Goal: Information Seeking & Learning: Learn about a topic

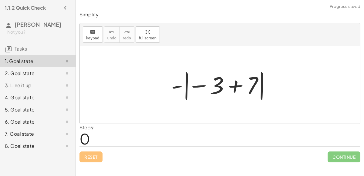
click at [207, 86] on div at bounding box center [222, 85] width 108 height 34
click at [224, 87] on div at bounding box center [222, 85] width 108 height 34
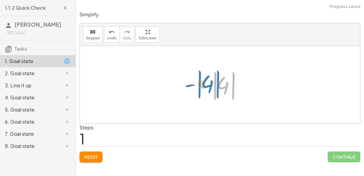
drag, startPoint x: 204, startPoint y: 86, endPoint x: 188, endPoint y: 84, distance: 16.2
click at [188, 84] on div "- | − 3 + 7 | - | 4 | - | | 4" at bounding box center [220, 85] width 280 height 78
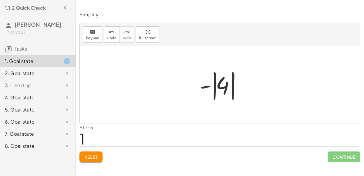
click at [219, 86] on div at bounding box center [222, 85] width 51 height 34
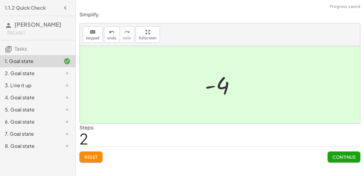
click at [218, 87] on div at bounding box center [221, 85] width 41 height 30
click at [329, 156] on button "Continue" at bounding box center [343, 156] width 33 height 11
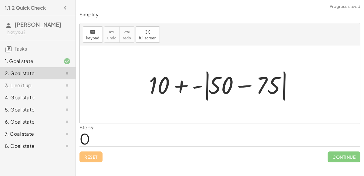
click at [242, 85] on div at bounding box center [222, 85] width 153 height 35
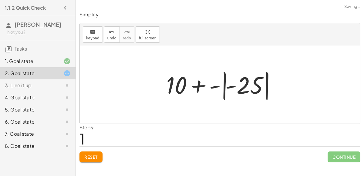
click at [206, 86] on div at bounding box center [222, 85] width 118 height 34
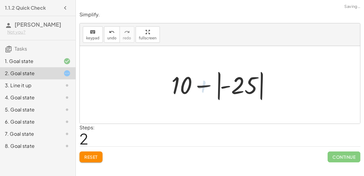
click at [195, 85] on div at bounding box center [221, 85] width 107 height 34
click at [182, 85] on div at bounding box center [221, 85] width 107 height 34
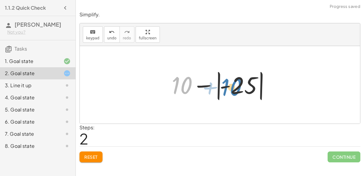
drag, startPoint x: 182, startPoint y: 85, endPoint x: 231, endPoint y: 86, distance: 48.8
click at [231, 86] on div at bounding box center [221, 85] width 107 height 34
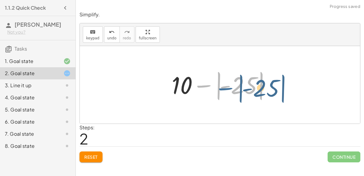
drag, startPoint x: 206, startPoint y: 86, endPoint x: 213, endPoint y: 85, distance: 6.8
click at [213, 85] on div at bounding box center [221, 85] width 107 height 34
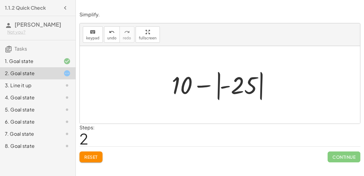
click at [232, 84] on div at bounding box center [221, 85] width 107 height 34
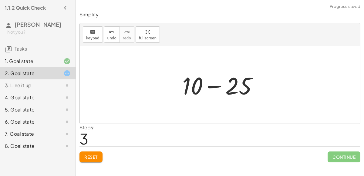
click at [219, 86] on div at bounding box center [222, 84] width 86 height 31
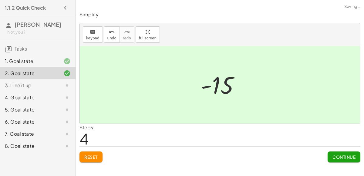
click at [327, 158] on button "Continue" at bounding box center [343, 156] width 33 height 11
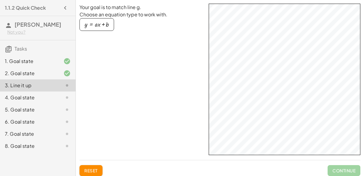
click at [105, 25] on div "button" at bounding box center [97, 24] width 24 height 7
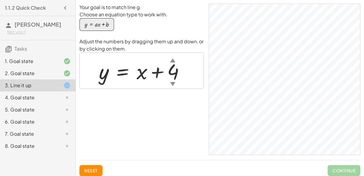
click at [171, 60] on div "▲" at bounding box center [172, 60] width 5 height 8
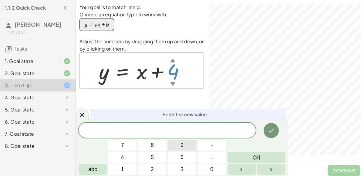
click at [182, 148] on span "9" at bounding box center [181, 145] width 3 height 8
click at [270, 133] on icon "Done" at bounding box center [270, 130] width 7 height 7
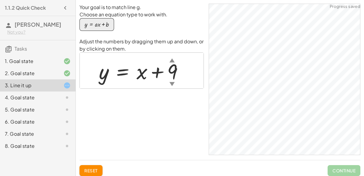
click at [171, 81] on div "▼" at bounding box center [171, 84] width 5 height 8
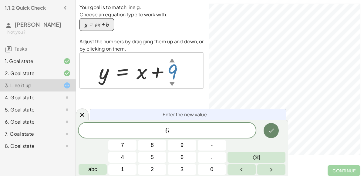
click at [274, 133] on icon "Done" at bounding box center [270, 130] width 7 height 7
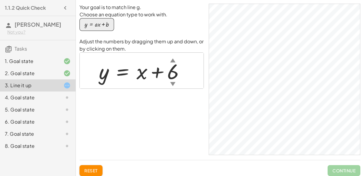
click at [168, 73] on div at bounding box center [144, 71] width 97 height 28
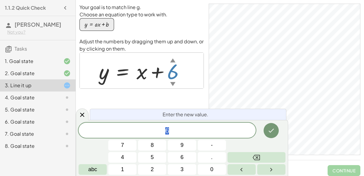
click at [141, 72] on div at bounding box center [144, 71] width 97 height 28
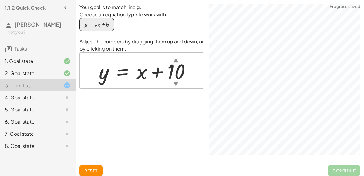
click at [175, 78] on div at bounding box center [147, 71] width 103 height 28
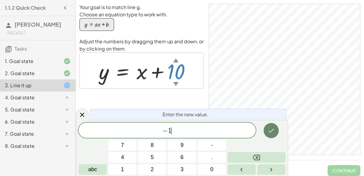
click at [275, 127] on button "Done" at bounding box center [270, 130] width 15 height 15
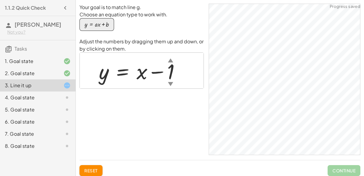
click at [170, 61] on div "▲" at bounding box center [170, 60] width 5 height 8
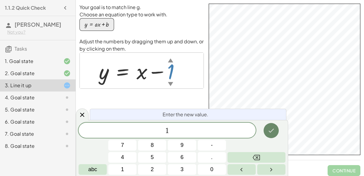
click at [268, 126] on button "Done" at bounding box center [270, 130] width 15 height 15
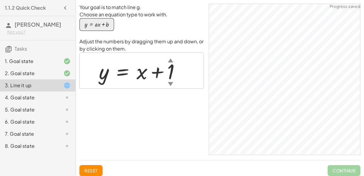
drag, startPoint x: 102, startPoint y: 74, endPoint x: 102, endPoint y: 84, distance: 10.0
click at [102, 84] on div at bounding box center [142, 71] width 92 height 28
click at [106, 78] on div at bounding box center [142, 71] width 92 height 28
click at [123, 74] on div at bounding box center [142, 71] width 92 height 28
click at [101, 27] on div "button" at bounding box center [97, 24] width 24 height 7
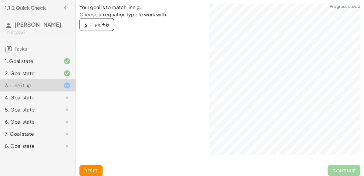
click at [101, 27] on div "button" at bounding box center [97, 24] width 24 height 7
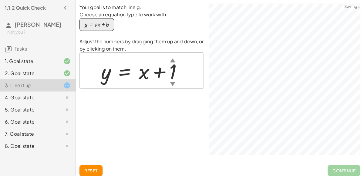
click at [173, 61] on div "▲" at bounding box center [172, 60] width 5 height 8
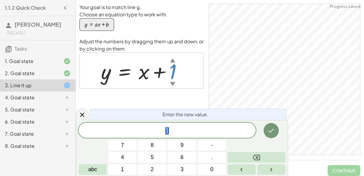
click at [176, 131] on span "1" at bounding box center [166, 131] width 177 height 8
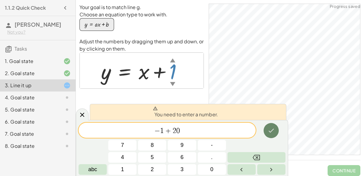
click at [275, 135] on button "Done" at bounding box center [270, 130] width 15 height 15
click at [261, 157] on button "Backspace" at bounding box center [256, 157] width 58 height 11
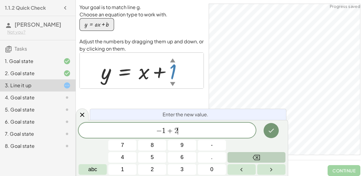
click at [261, 157] on button "Backspace" at bounding box center [256, 157] width 58 height 11
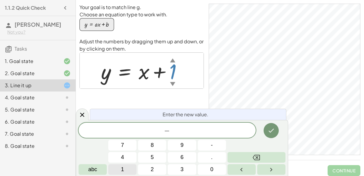
click at [129, 165] on button "1" at bounding box center [122, 169] width 28 height 11
click at [270, 130] on icon "Done" at bounding box center [270, 130] width 7 height 7
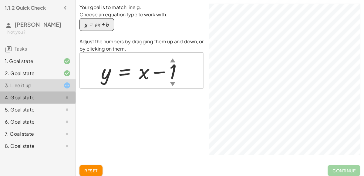
click at [65, 96] on icon at bounding box center [66, 97] width 7 height 7
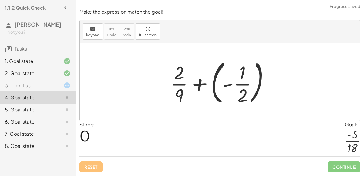
click at [181, 84] on div at bounding box center [222, 82] width 110 height 50
click at [220, 86] on div at bounding box center [222, 82] width 110 height 50
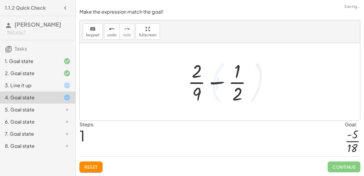
click at [229, 85] on div at bounding box center [221, 81] width 75 height 47
click at [219, 83] on div at bounding box center [221, 81] width 75 height 47
drag, startPoint x: 211, startPoint y: 78, endPoint x: 216, endPoint y: 79, distance: 6.0
click at [216, 79] on div at bounding box center [221, 81] width 75 height 47
click at [237, 80] on div at bounding box center [221, 81] width 75 height 47
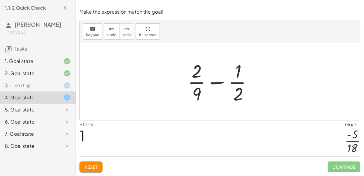
click at [237, 77] on div at bounding box center [221, 81] width 75 height 47
drag, startPoint x: 237, startPoint y: 88, endPoint x: 232, endPoint y: 82, distance: 7.1
click at [232, 82] on div at bounding box center [221, 81] width 75 height 47
click at [198, 93] on div at bounding box center [221, 81] width 75 height 47
drag, startPoint x: 198, startPoint y: 93, endPoint x: 237, endPoint y: 92, distance: 39.1
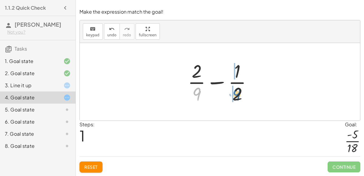
click at [237, 92] on div at bounding box center [221, 81] width 75 height 47
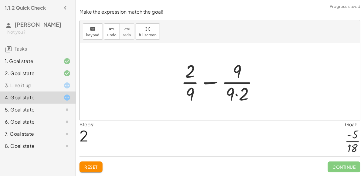
click at [242, 96] on div at bounding box center [222, 81] width 88 height 47
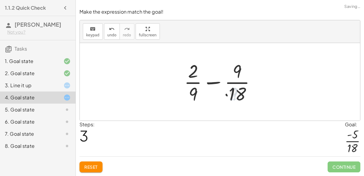
click at [237, 96] on div at bounding box center [222, 81] width 82 height 47
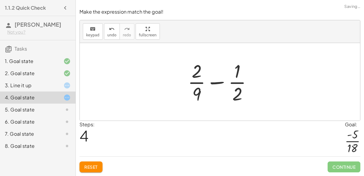
click at [235, 95] on div at bounding box center [221, 81] width 75 height 47
drag, startPoint x: 197, startPoint y: 77, endPoint x: 241, endPoint y: 77, distance: 43.9
click at [241, 77] on div at bounding box center [221, 81] width 75 height 47
drag, startPoint x: 235, startPoint y: 94, endPoint x: 201, endPoint y: 72, distance: 40.8
click at [201, 72] on div at bounding box center [221, 81] width 75 height 47
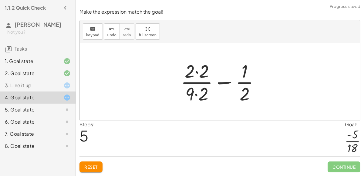
click at [200, 72] on div at bounding box center [222, 81] width 89 height 47
click at [201, 90] on div at bounding box center [222, 81] width 88 height 47
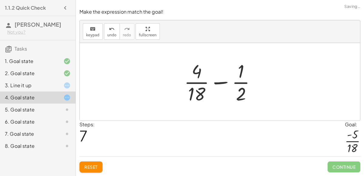
click at [194, 96] on div at bounding box center [222, 81] width 82 height 47
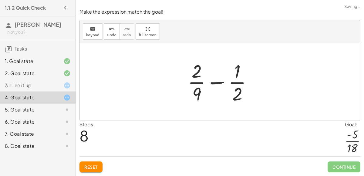
click at [197, 96] on div at bounding box center [221, 81] width 75 height 47
drag, startPoint x: 234, startPoint y: 90, endPoint x: 197, endPoint y: 67, distance: 43.5
click at [197, 67] on div at bounding box center [221, 81] width 75 height 47
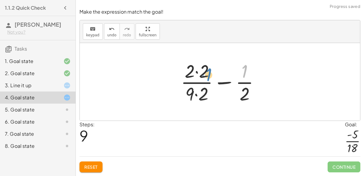
click at [239, 71] on div at bounding box center [222, 81] width 89 height 47
click at [201, 72] on div at bounding box center [222, 81] width 89 height 47
click at [200, 94] on div at bounding box center [222, 81] width 88 height 47
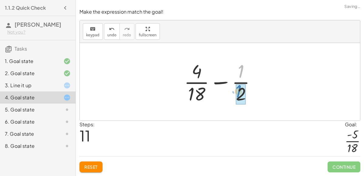
drag, startPoint x: 239, startPoint y: 71, endPoint x: 232, endPoint y: 90, distance: 20.6
click at [232, 90] on div at bounding box center [222, 81] width 82 height 47
drag, startPoint x: 238, startPoint y: 75, endPoint x: 236, endPoint y: 99, distance: 23.5
drag, startPoint x: 238, startPoint y: 96, endPoint x: 198, endPoint y: 75, distance: 45.7
click at [198, 75] on div at bounding box center [222, 81] width 82 height 47
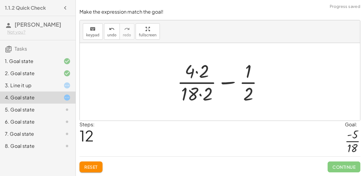
click at [204, 71] on div at bounding box center [222, 81] width 97 height 47
click at [205, 92] on div at bounding box center [222, 81] width 97 height 47
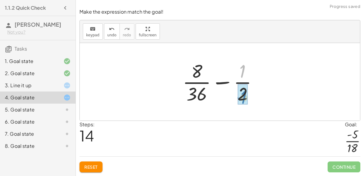
drag, startPoint x: 241, startPoint y: 74, endPoint x: 242, endPoint y: 100, distance: 25.8
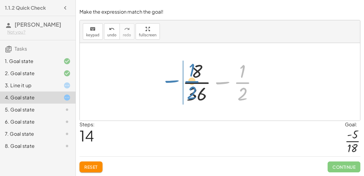
drag, startPoint x: 219, startPoint y: 81, endPoint x: 168, endPoint y: 81, distance: 50.9
click at [168, 81] on div "+ · 2 · 9 + ( - · 1 · 2 ) + · 2 · 9 − · 1 · 2 + · 2 · 9 − · 9 · 9 · 2 + · 2 · 9…" at bounding box center [220, 82] width 280 height 78
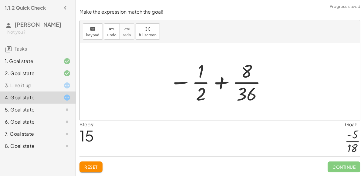
click at [206, 90] on div at bounding box center [218, 81] width 104 height 47
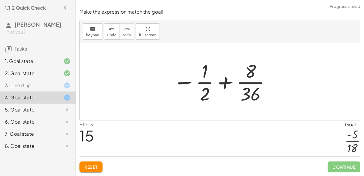
click at [227, 85] on div at bounding box center [222, 81] width 104 height 47
drag, startPoint x: 253, startPoint y: 72, endPoint x: 254, endPoint y: 92, distance: 19.8
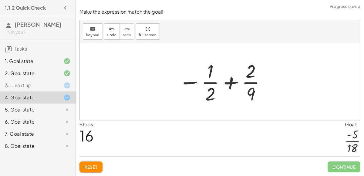
click at [251, 96] on div at bounding box center [222, 81] width 94 height 47
drag, startPoint x: 251, startPoint y: 96, endPoint x: 214, endPoint y: 75, distance: 42.6
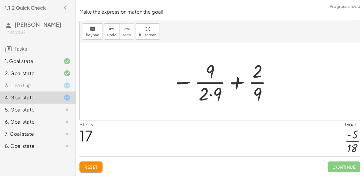
click at [213, 74] on div at bounding box center [222, 81] width 107 height 47
click at [213, 96] on div at bounding box center [222, 81] width 107 height 47
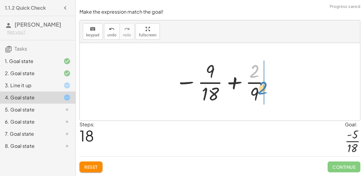
drag, startPoint x: 255, startPoint y: 73, endPoint x: 264, endPoint y: 89, distance: 18.6
click at [264, 89] on div at bounding box center [222, 81] width 101 height 47
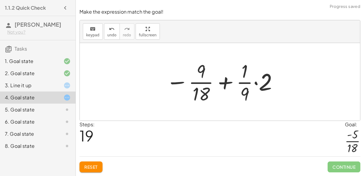
click at [267, 86] on div at bounding box center [222, 81] width 119 height 47
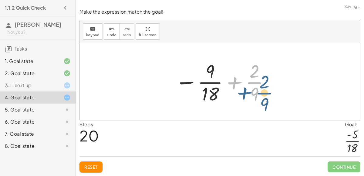
drag, startPoint x: 255, startPoint y: 78, endPoint x: 258, endPoint y: 77, distance: 3.2
click at [258, 77] on div at bounding box center [222, 81] width 101 height 47
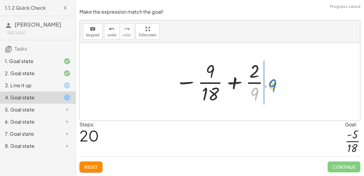
drag, startPoint x: 257, startPoint y: 92, endPoint x: 274, endPoint y: 83, distance: 19.5
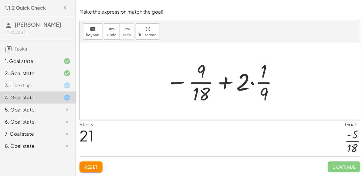
click at [247, 86] on div at bounding box center [222, 81] width 119 height 47
click at [251, 84] on div at bounding box center [222, 81] width 119 height 47
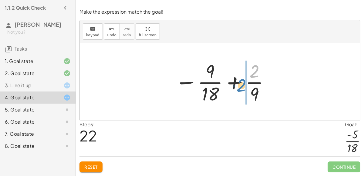
drag, startPoint x: 252, startPoint y: 72, endPoint x: 239, endPoint y: 85, distance: 18.2
click at [239, 85] on div at bounding box center [222, 81] width 101 height 47
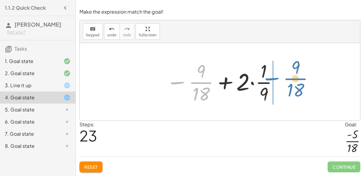
drag, startPoint x: 191, startPoint y: 81, endPoint x: 286, endPoint y: 77, distance: 94.6
click at [286, 77] on div "+ · 2 · 9 + ( - · 1 · 2 ) + · 2 · 9 − · 1 · 2 + · 2 · 9 − · 9 · 9 · 2 + · 2 · 9…" at bounding box center [220, 82] width 280 height 78
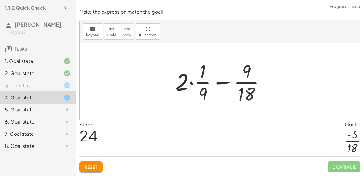
click at [227, 82] on div at bounding box center [222, 81] width 100 height 47
click at [188, 82] on div at bounding box center [222, 81] width 100 height 47
click at [232, 82] on div at bounding box center [222, 81] width 100 height 47
click at [244, 80] on div at bounding box center [222, 81] width 100 height 47
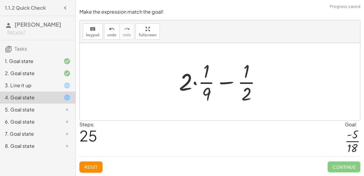
click at [248, 91] on div at bounding box center [222, 81] width 93 height 47
drag, startPoint x: 247, startPoint y: 96, endPoint x: 201, endPoint y: 102, distance: 46.7
click at [201, 102] on div at bounding box center [222, 81] width 93 height 47
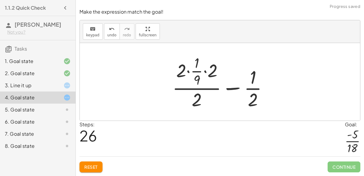
click at [200, 81] on div at bounding box center [222, 82] width 106 height 58
click at [198, 79] on div at bounding box center [222, 82] width 106 height 58
click at [197, 76] on div at bounding box center [222, 82] width 106 height 58
drag, startPoint x: 208, startPoint y: 71, endPoint x: 178, endPoint y: 70, distance: 30.0
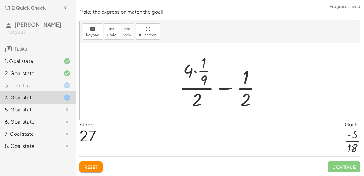
click at [201, 68] on div at bounding box center [222, 82] width 92 height 58
drag, startPoint x: 196, startPoint y: 71, endPoint x: 194, endPoint y: 78, distance: 6.8
click at [194, 78] on div at bounding box center [222, 82] width 92 height 58
click at [191, 104] on div at bounding box center [222, 82] width 92 height 58
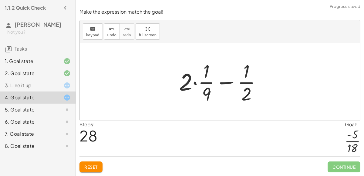
click at [191, 87] on div at bounding box center [222, 81] width 93 height 47
click at [191, 84] on div at bounding box center [222, 81] width 93 height 47
drag, startPoint x: 187, startPoint y: 84, endPoint x: 211, endPoint y: 85, distance: 24.5
click at [211, 85] on div at bounding box center [222, 81] width 93 height 47
click at [200, 85] on div at bounding box center [222, 81] width 93 height 47
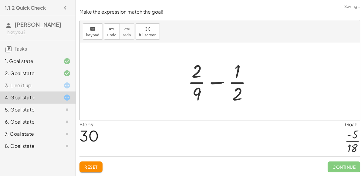
click at [195, 83] on div at bounding box center [221, 81] width 75 height 47
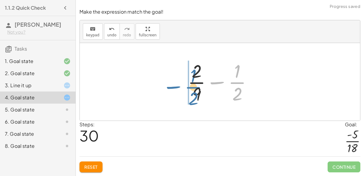
drag, startPoint x: 238, startPoint y: 80, endPoint x: 196, endPoint y: 82, distance: 41.9
click at [196, 82] on div at bounding box center [221, 81] width 75 height 47
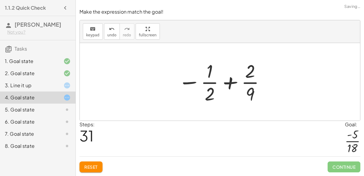
click at [241, 77] on div at bounding box center [222, 81] width 94 height 47
drag, startPoint x: 249, startPoint y: 75, endPoint x: 209, endPoint y: 104, distance: 48.4
click at [209, 104] on div at bounding box center [222, 81] width 94 height 47
drag, startPoint x: 253, startPoint y: 96, endPoint x: 214, endPoint y: 74, distance: 44.4
click at [214, 74] on div at bounding box center [222, 81] width 94 height 47
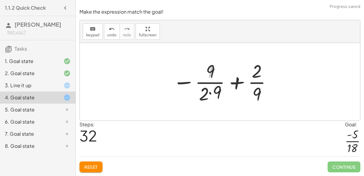
click at [214, 76] on div at bounding box center [222, 81] width 107 height 47
click at [217, 96] on div at bounding box center [222, 81] width 107 height 47
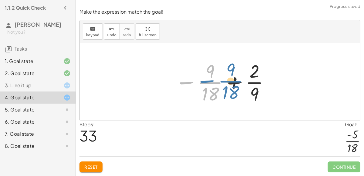
drag, startPoint x: 184, startPoint y: 83, endPoint x: 204, endPoint y: 81, distance: 19.8
click at [204, 81] on div at bounding box center [222, 81] width 101 height 47
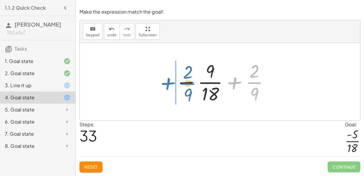
drag, startPoint x: 252, startPoint y: 79, endPoint x: 184, endPoint y: 80, distance: 68.5
click at [184, 80] on div at bounding box center [222, 81] width 101 height 47
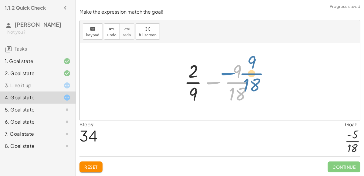
drag, startPoint x: 216, startPoint y: 84, endPoint x: 211, endPoint y: 86, distance: 5.7
click at [211, 86] on div at bounding box center [222, 81] width 82 height 47
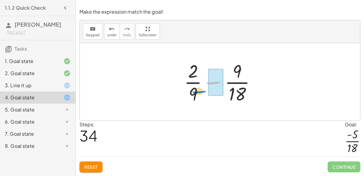
drag, startPoint x: 211, startPoint y: 85, endPoint x: 197, endPoint y: 95, distance: 16.9
click at [197, 95] on div at bounding box center [222, 81] width 82 height 47
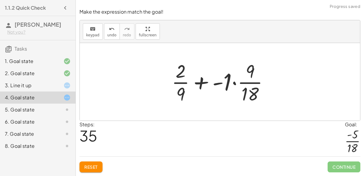
click at [200, 84] on div at bounding box center [222, 81] width 108 height 47
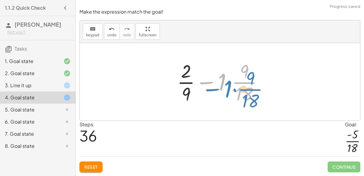
drag, startPoint x: 204, startPoint y: 84, endPoint x: 208, endPoint y: 90, distance: 7.8
click at [208, 90] on div at bounding box center [222, 81] width 96 height 47
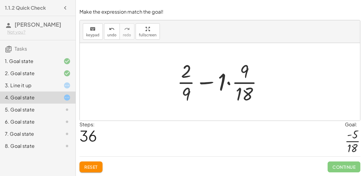
click at [206, 81] on div at bounding box center [222, 81] width 96 height 47
click at [228, 82] on div at bounding box center [222, 81] width 96 height 47
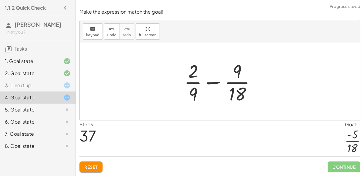
click at [221, 83] on div at bounding box center [222, 81] width 82 height 47
click at [237, 83] on div at bounding box center [222, 81] width 82 height 47
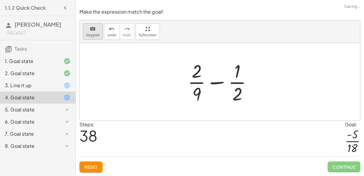
click at [90, 29] on icon "keyboard" at bounding box center [93, 28] width 6 height 7
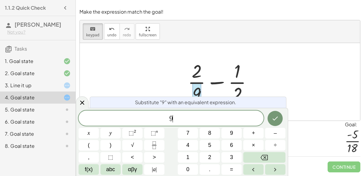
click at [188, 120] on span "9 ​" at bounding box center [170, 119] width 185 height 8
click at [281, 115] on button "Done" at bounding box center [274, 118] width 15 height 15
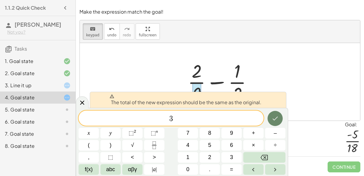
click at [276, 120] on icon "Done" at bounding box center [274, 118] width 7 height 7
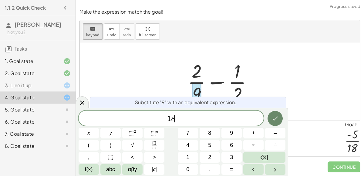
click at [276, 117] on icon "Done" at bounding box center [274, 118] width 7 height 7
click at [274, 117] on icon "Done" at bounding box center [274, 118] width 7 height 7
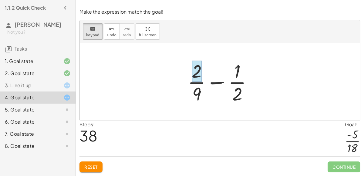
click at [196, 71] on div at bounding box center [196, 71] width 10 height 21
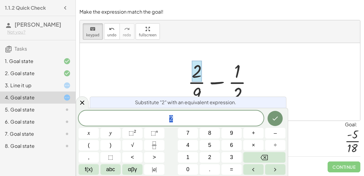
click at [198, 119] on span "2" at bounding box center [170, 119] width 185 height 8
click at [270, 118] on button "Done" at bounding box center [274, 118] width 15 height 15
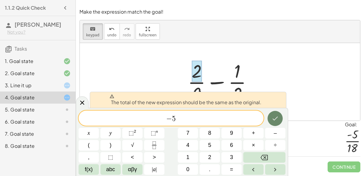
click at [271, 118] on button "Done" at bounding box center [274, 118] width 15 height 15
click at [268, 156] on button "Backspace" at bounding box center [264, 157] width 42 height 11
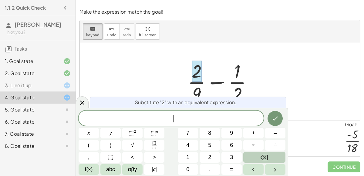
click at [268, 156] on button "Backspace" at bounding box center [264, 157] width 42 height 11
click at [272, 119] on icon "Done" at bounding box center [274, 118] width 7 height 7
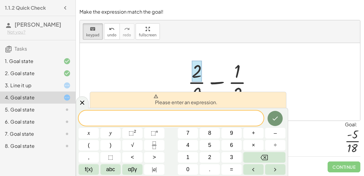
click at [79, 105] on icon at bounding box center [81, 102] width 7 height 7
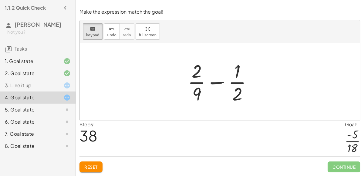
click at [231, 72] on div at bounding box center [221, 81] width 75 height 47
click at [238, 73] on div at bounding box center [237, 71] width 6 height 21
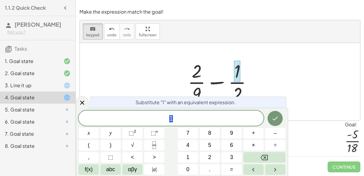
click at [202, 124] on div "* 1" at bounding box center [170, 118] width 185 height 15
click at [166, 118] on span "1 ​" at bounding box center [170, 119] width 185 height 8
click at [249, 132] on button "+" at bounding box center [253, 133] width 20 height 11
click at [277, 119] on icon "Done" at bounding box center [274, 118] width 7 height 7
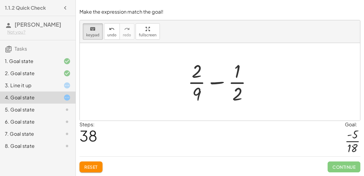
drag, startPoint x: 238, startPoint y: 77, endPoint x: 209, endPoint y: 74, distance: 29.2
click at [233, 68] on div at bounding box center [221, 81] width 75 height 47
click at [238, 71] on div at bounding box center [237, 71] width 6 height 21
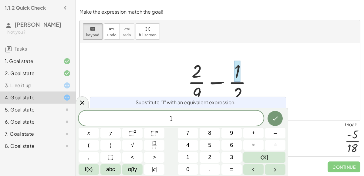
click at [174, 120] on span "​ 1" at bounding box center [170, 119] width 185 height 8
click at [255, 135] on button "+" at bounding box center [253, 133] width 20 height 11
click at [273, 156] on button "Backspace" at bounding box center [264, 157] width 42 height 11
click at [114, 170] on span "abc" at bounding box center [110, 169] width 9 height 8
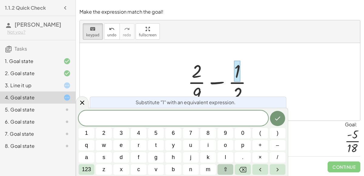
click at [226, 167] on span "⇧" at bounding box center [225, 169] width 5 height 8
click at [124, 147] on button "e" at bounding box center [121, 145] width 16 height 11
click at [91, 170] on span "123" at bounding box center [86, 169] width 9 height 8
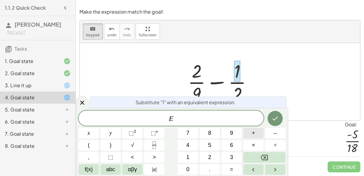
click at [255, 134] on button "+" at bounding box center [253, 133] width 20 height 11
click at [195, 160] on button "1" at bounding box center [188, 157] width 20 height 11
click at [99, 128] on div at bounding box center [88, 133] width 20 height 11
click at [271, 119] on icon "Done" at bounding box center [274, 118] width 7 height 7
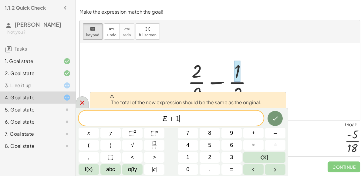
click at [86, 99] on div at bounding box center [82, 102] width 13 height 12
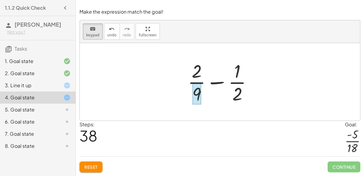
drag, startPoint x: 230, startPoint y: 78, endPoint x: 194, endPoint y: 90, distance: 37.3
click at [217, 83] on div "+ · 2 · 9 − · 1 · 2" at bounding box center [217, 83] width 0 height 0
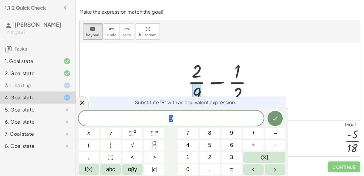
click at [99, 128] on div at bounding box center [88, 133] width 20 height 11
click at [274, 118] on icon "Done" at bounding box center [274, 118] width 7 height 7
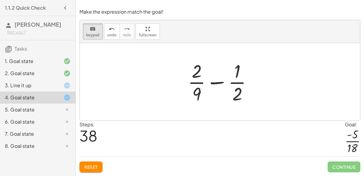
click at [94, 168] on span "Reset" at bounding box center [90, 166] width 13 height 5
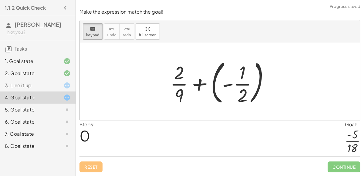
click at [24, 112] on div "5. Goal state" at bounding box center [29, 109] width 49 height 7
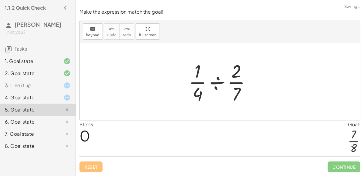
click at [208, 86] on div at bounding box center [221, 81] width 73 height 47
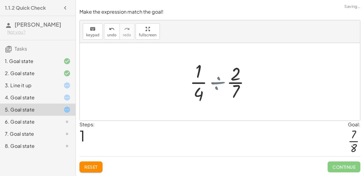
click at [211, 85] on div at bounding box center [222, 81] width 58 height 47
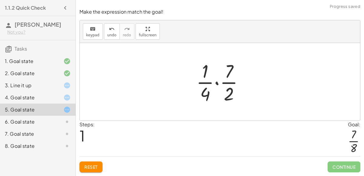
click at [220, 82] on div at bounding box center [222, 81] width 58 height 47
drag, startPoint x: 227, startPoint y: 80, endPoint x: 218, endPoint y: 80, distance: 8.2
click at [218, 80] on div at bounding box center [222, 81] width 58 height 47
click at [230, 72] on div at bounding box center [222, 81] width 58 height 47
click at [212, 72] on div at bounding box center [222, 81] width 58 height 47
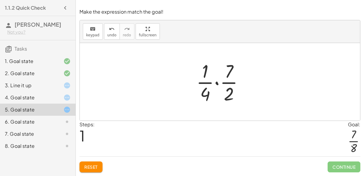
click at [212, 72] on div at bounding box center [222, 81] width 58 height 47
drag, startPoint x: 206, startPoint y: 73, endPoint x: 239, endPoint y: 75, distance: 33.1
click at [239, 75] on div at bounding box center [222, 81] width 58 height 47
drag, startPoint x: 200, startPoint y: 94, endPoint x: 219, endPoint y: 95, distance: 19.4
click at [219, 95] on div at bounding box center [222, 81] width 58 height 47
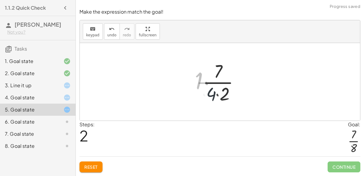
click at [220, 95] on div at bounding box center [222, 81] width 49 height 47
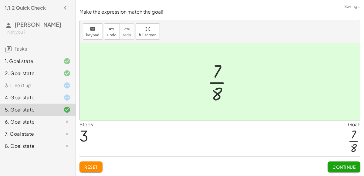
click at [217, 73] on div at bounding box center [221, 81] width 35 height 47
click at [331, 165] on button "Continue" at bounding box center [343, 166] width 33 height 11
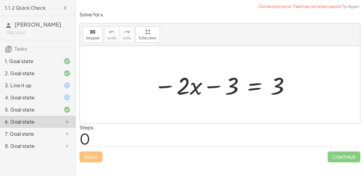
click at [31, 132] on div "7. Goal state" at bounding box center [29, 133] width 49 height 7
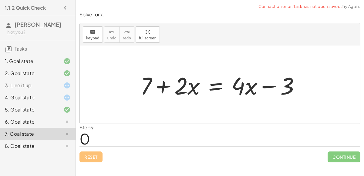
click at [41, 122] on div "6. Goal state" at bounding box center [29, 121] width 49 height 7
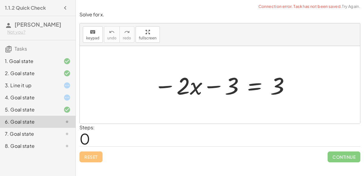
click at [184, 82] on div at bounding box center [222, 84] width 143 height 31
click at [226, 84] on div at bounding box center [222, 84] width 143 height 31
drag, startPoint x: 216, startPoint y: 87, endPoint x: 225, endPoint y: 86, distance: 9.1
click at [225, 86] on div at bounding box center [222, 84] width 143 height 31
click at [258, 85] on div at bounding box center [222, 84] width 143 height 31
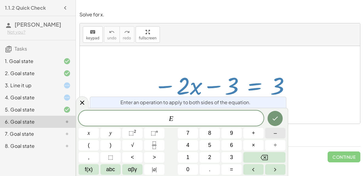
click at [276, 133] on span "–" at bounding box center [274, 133] width 3 height 8
click at [229, 160] on button "3" at bounding box center [231, 157] width 20 height 11
click at [276, 117] on icon "Done" at bounding box center [274, 118] width 7 height 7
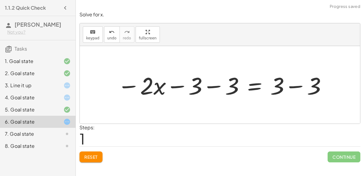
click at [216, 85] on div at bounding box center [222, 84] width 216 height 31
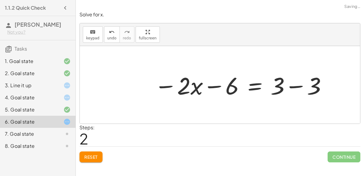
click at [289, 84] on div at bounding box center [240, 84] width 179 height 31
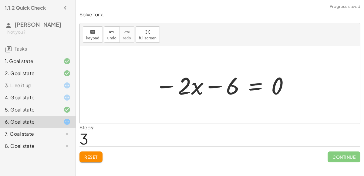
click at [194, 83] on div at bounding box center [222, 84] width 141 height 31
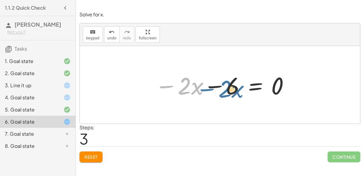
drag, startPoint x: 166, startPoint y: 84, endPoint x: 208, endPoint y: 85, distance: 41.5
click at [208, 85] on div at bounding box center [222, 84] width 141 height 31
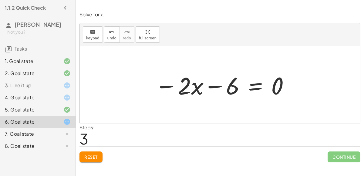
click at [250, 84] on div at bounding box center [222, 84] width 141 height 31
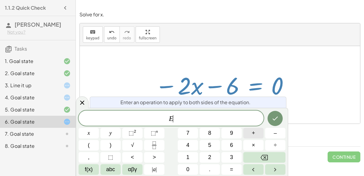
click at [260, 135] on button "+" at bounding box center [253, 133] width 20 height 11
click at [236, 145] on button "6" at bounding box center [231, 145] width 20 height 11
click at [275, 118] on icon "Done" at bounding box center [274, 118] width 7 height 7
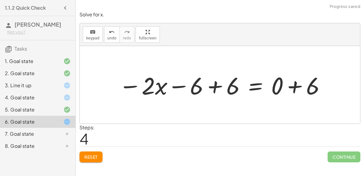
click at [213, 88] on div at bounding box center [222, 84] width 213 height 31
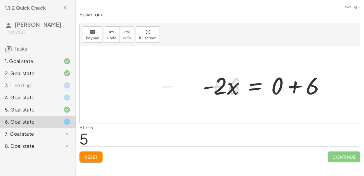
click at [294, 87] on div at bounding box center [265, 84] width 133 height 31
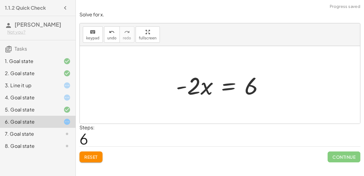
click at [205, 85] on div at bounding box center [222, 84] width 98 height 31
click at [232, 86] on div at bounding box center [222, 84] width 98 height 31
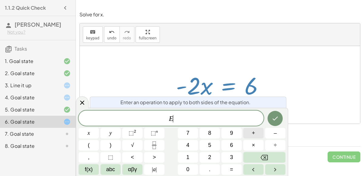
click at [254, 129] on button "+" at bounding box center [253, 133] width 20 height 11
click at [92, 136] on button "x" at bounding box center [88, 133] width 20 height 11
click at [279, 122] on button "Done" at bounding box center [274, 118] width 15 height 15
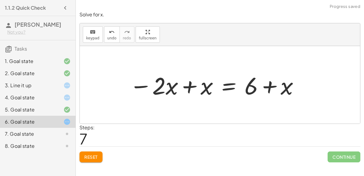
click at [189, 88] on div at bounding box center [214, 84] width 176 height 31
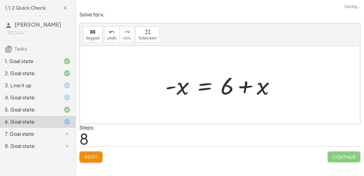
click at [244, 85] on div at bounding box center [222, 84] width 120 height 31
drag, startPoint x: 172, startPoint y: 86, endPoint x: 239, endPoint y: 88, distance: 67.0
click at [239, 88] on div at bounding box center [222, 84] width 120 height 31
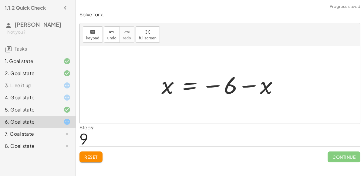
click at [245, 83] on div at bounding box center [222, 85] width 128 height 30
drag, startPoint x: 224, startPoint y: 86, endPoint x: 214, endPoint y: 86, distance: 10.6
click at [214, 86] on div at bounding box center [222, 85] width 128 height 30
drag, startPoint x: 253, startPoint y: 85, endPoint x: 148, endPoint y: 85, distance: 104.5
click at [148, 85] on div "− · 2 · x − 3 = 3 − · 2 · x − 3 − 3 = + 3 − 3 − · 2 · x − 6 = + 3 − 3 − · 2 · x…" at bounding box center [220, 85] width 280 height 78
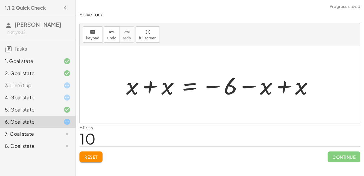
click at [159, 86] on div at bounding box center [222, 84] width 198 height 31
click at [286, 85] on div at bounding box center [233, 84] width 176 height 31
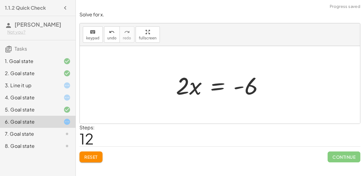
click at [245, 87] on div at bounding box center [222, 84] width 98 height 31
drag, startPoint x: 185, startPoint y: 82, endPoint x: 208, endPoint y: 83, distance: 23.1
click at [208, 83] on div at bounding box center [222, 84] width 98 height 31
click at [185, 84] on div at bounding box center [222, 84] width 98 height 31
click at [181, 89] on div at bounding box center [222, 84] width 98 height 31
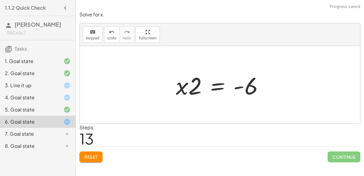
click at [235, 88] on div at bounding box center [222, 84] width 98 height 31
click at [220, 89] on div at bounding box center [222, 84] width 98 height 31
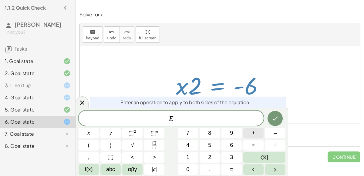
click at [257, 132] on button "+" at bounding box center [253, 133] width 20 height 11
click at [232, 154] on span "3" at bounding box center [231, 157] width 3 height 8
click at [274, 119] on icon "Done" at bounding box center [274, 119] width 5 height 4
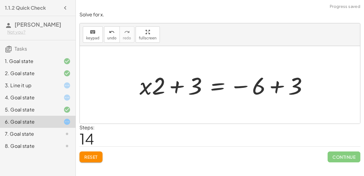
click at [279, 84] on div at bounding box center [225, 84] width 179 height 31
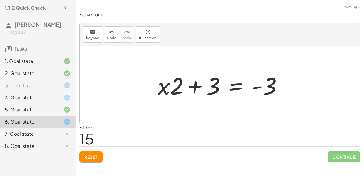
click at [196, 86] on div at bounding box center [222, 84] width 135 height 31
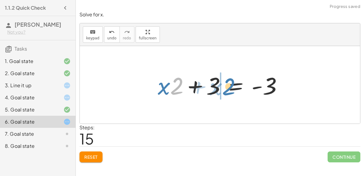
drag, startPoint x: 177, startPoint y: 84, endPoint x: 227, endPoint y: 84, distance: 50.0
click at [227, 84] on div at bounding box center [222, 84] width 135 height 31
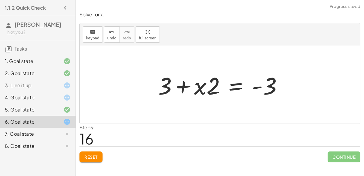
click at [184, 87] on div at bounding box center [222, 84] width 135 height 31
click at [234, 85] on div at bounding box center [222, 84] width 135 height 31
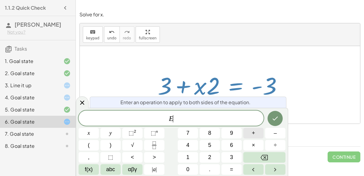
click at [261, 134] on button "+" at bounding box center [253, 133] width 20 height 11
click at [276, 157] on button "Backspace" at bounding box center [264, 157] width 42 height 11
click at [275, 133] on span "–" at bounding box center [274, 133] width 3 height 8
click at [268, 154] on button "Backspace" at bounding box center [264, 157] width 42 height 11
click at [277, 148] on button "÷" at bounding box center [275, 145] width 20 height 11
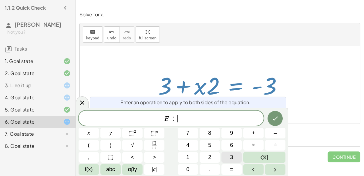
click at [231, 159] on span "3" at bounding box center [231, 157] width 3 height 8
click at [274, 118] on icon "Done" at bounding box center [274, 118] width 7 height 7
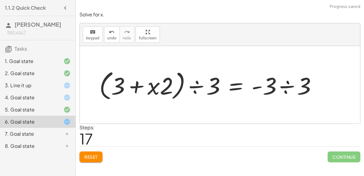
click at [199, 86] on div at bounding box center [210, 85] width 228 height 35
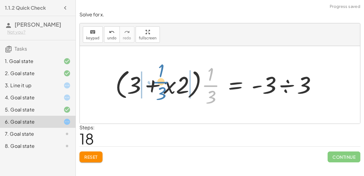
drag, startPoint x: 206, startPoint y: 84, endPoint x: 157, endPoint y: 80, distance: 49.5
click at [157, 80] on div at bounding box center [218, 84] width 212 height 47
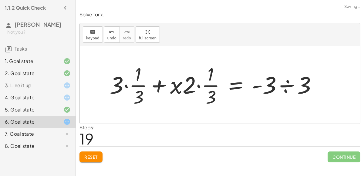
click at [130, 83] on div at bounding box center [215, 84] width 218 height 47
click at [124, 85] on div at bounding box center [215, 84] width 218 height 47
click at [138, 76] on div at bounding box center [225, 84] width 198 height 47
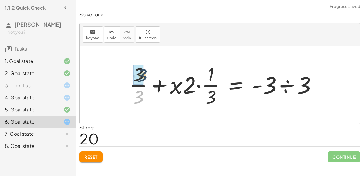
drag, startPoint x: 138, startPoint y: 94, endPoint x: 139, endPoint y: 70, distance: 23.3
click at [142, 81] on div at bounding box center [230, 84] width 188 height 47
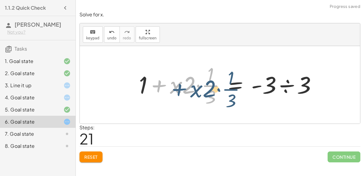
drag, startPoint x: 157, startPoint y: 84, endPoint x: 175, endPoint y: 87, distance: 18.7
click at [175, 87] on div at bounding box center [230, 84] width 188 height 47
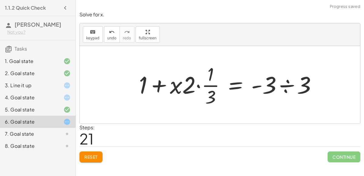
click at [209, 87] on div at bounding box center [230, 84] width 188 height 47
drag, startPoint x: 209, startPoint y: 85, endPoint x: 205, endPoint y: 90, distance: 6.4
click at [205, 90] on div at bounding box center [230, 84] width 188 height 47
click at [206, 88] on div at bounding box center [230, 84] width 188 height 47
click at [202, 82] on div at bounding box center [230, 84] width 188 height 47
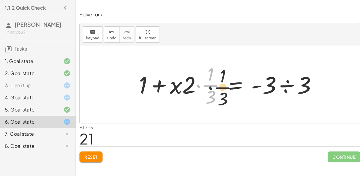
drag, startPoint x: 198, startPoint y: 83, endPoint x: 210, endPoint y: 85, distance: 12.6
click at [210, 85] on div at bounding box center [230, 84] width 188 height 47
click at [287, 81] on div at bounding box center [230, 84] width 188 height 47
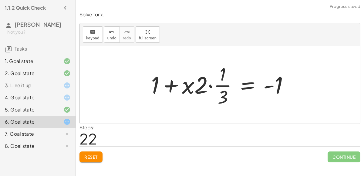
click at [268, 87] on div at bounding box center [222, 84] width 148 height 47
click at [204, 85] on div at bounding box center [222, 84] width 148 height 47
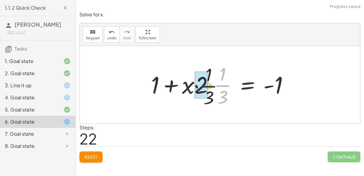
drag, startPoint x: 219, startPoint y: 84, endPoint x: 199, endPoint y: 84, distance: 20.6
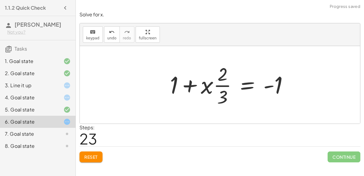
click at [201, 84] on div at bounding box center [231, 84] width 129 height 47
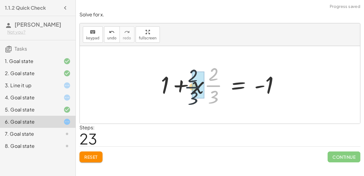
drag, startPoint x: 210, startPoint y: 83, endPoint x: 188, endPoint y: 84, distance: 21.8
click at [188, 84] on div at bounding box center [222, 84] width 129 height 47
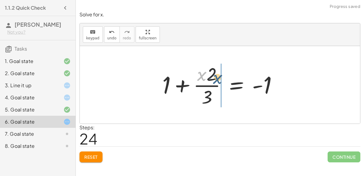
drag, startPoint x: 198, startPoint y: 73, endPoint x: 214, endPoint y: 76, distance: 16.3
click at [214, 76] on div at bounding box center [222, 84] width 126 height 47
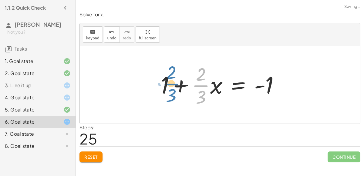
drag, startPoint x: 202, startPoint y: 85, endPoint x: 184, endPoint y: 85, distance: 18.2
click at [184, 85] on div at bounding box center [222, 84] width 129 height 47
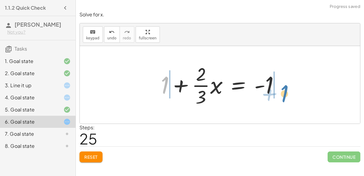
drag, startPoint x: 167, startPoint y: 82, endPoint x: 286, endPoint y: 91, distance: 119.7
click at [286, 91] on div at bounding box center [222, 84] width 129 height 47
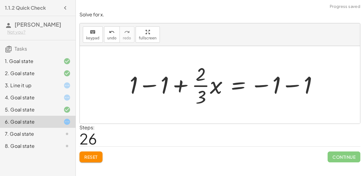
click at [156, 85] on div at bounding box center [225, 84] width 199 height 47
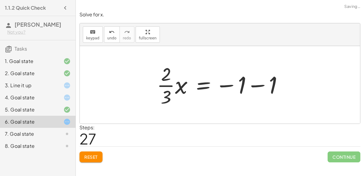
click at [254, 85] on div at bounding box center [222, 84] width 137 height 47
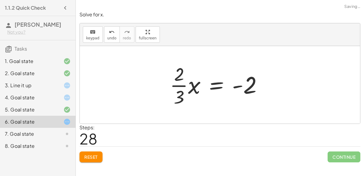
click at [228, 84] on div at bounding box center [218, 84] width 103 height 47
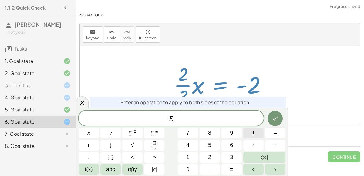
click at [261, 131] on button "+" at bounding box center [253, 133] width 20 height 11
click at [218, 156] on button "2" at bounding box center [209, 157] width 20 height 11
click at [274, 118] on icon "Done" at bounding box center [274, 118] width 7 height 7
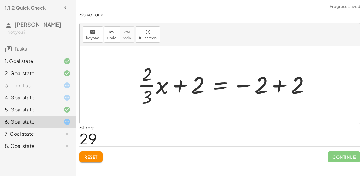
click at [274, 81] on div at bounding box center [226, 84] width 183 height 47
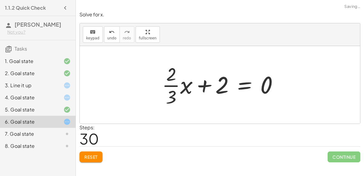
click at [208, 83] on div at bounding box center [222, 84] width 127 height 47
drag, startPoint x: 168, startPoint y: 76, endPoint x: 187, endPoint y: 87, distance: 21.3
click at [187, 87] on div at bounding box center [222, 84] width 127 height 47
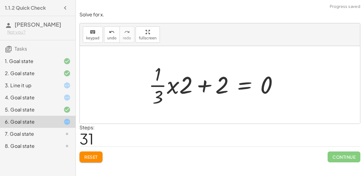
click at [173, 88] on div at bounding box center [215, 84] width 140 height 47
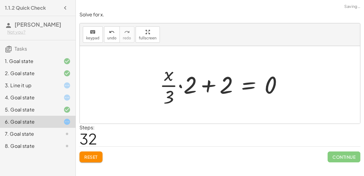
click at [173, 87] on div at bounding box center [223, 84] width 134 height 47
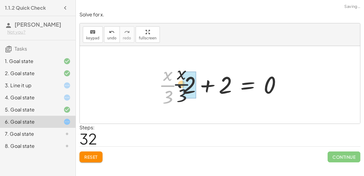
drag, startPoint x: 171, startPoint y: 86, endPoint x: 190, endPoint y: 84, distance: 19.2
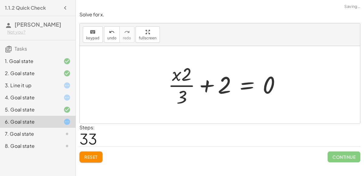
click at [186, 77] on div at bounding box center [226, 84] width 123 height 47
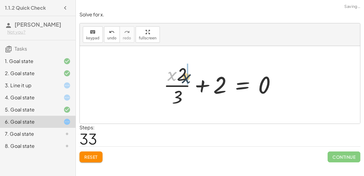
drag, startPoint x: 172, startPoint y: 77, endPoint x: 186, endPoint y: 79, distance: 13.8
click at [186, 79] on div at bounding box center [221, 84] width 123 height 47
click at [67, 132] on icon at bounding box center [66, 133] width 7 height 7
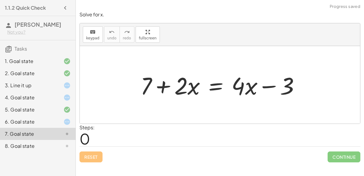
click at [60, 131] on div at bounding box center [62, 133] width 17 height 7
click at [156, 88] on div at bounding box center [222, 84] width 170 height 31
click at [183, 83] on div at bounding box center [222, 84] width 170 height 31
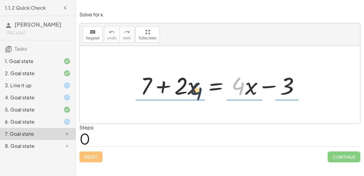
drag, startPoint x: 234, startPoint y: 84, endPoint x: 190, endPoint y: 89, distance: 43.7
click at [190, 89] on div at bounding box center [222, 84] width 170 height 31
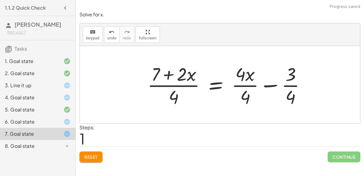
click at [188, 82] on div at bounding box center [228, 84] width 169 height 47
click at [186, 75] on div at bounding box center [228, 84] width 169 height 47
click at [180, 86] on div at bounding box center [228, 84] width 169 height 47
click at [170, 76] on div at bounding box center [228, 84] width 169 height 47
click at [268, 80] on div at bounding box center [228, 84] width 169 height 47
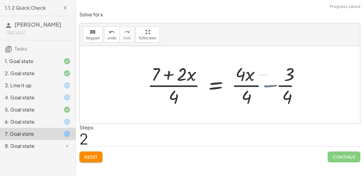
click at [269, 86] on div at bounding box center [221, 84] width 155 height 47
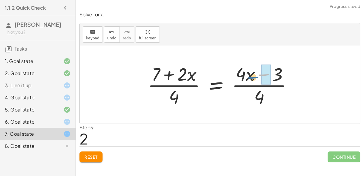
drag, startPoint x: 269, startPoint y: 72, endPoint x: 258, endPoint y: 75, distance: 11.1
click at [258, 75] on div at bounding box center [222, 84] width 155 height 47
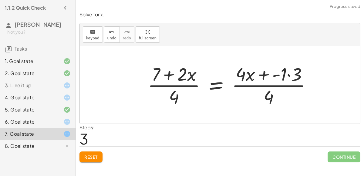
click at [271, 73] on div at bounding box center [232, 84] width 174 height 47
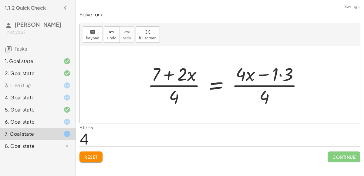
click at [274, 75] on div at bounding box center [228, 84] width 166 height 47
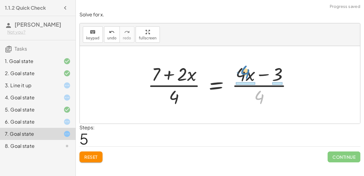
drag, startPoint x: 262, startPoint y: 97, endPoint x: 248, endPoint y: 74, distance: 26.7
click at [248, 74] on div at bounding box center [222, 84] width 155 height 47
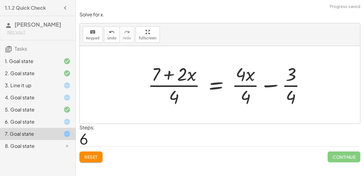
click at [247, 74] on div at bounding box center [229, 84] width 169 height 47
click at [244, 88] on div at bounding box center [229, 84] width 169 height 47
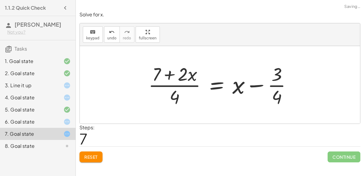
click at [275, 82] on div at bounding box center [222, 84] width 154 height 47
drag, startPoint x: 275, startPoint y: 79, endPoint x: 273, endPoint y: 94, distance: 15.0
click at [273, 94] on div at bounding box center [222, 84] width 154 height 47
click at [259, 84] on div at bounding box center [222, 84] width 154 height 47
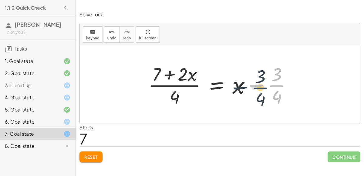
drag, startPoint x: 276, startPoint y: 84, endPoint x: 260, endPoint y: 85, distance: 15.5
click at [260, 85] on div at bounding box center [222, 84] width 154 height 47
drag, startPoint x: 276, startPoint y: 97, endPoint x: 275, endPoint y: 71, distance: 25.5
click at [275, 71] on div at bounding box center [222, 84] width 154 height 47
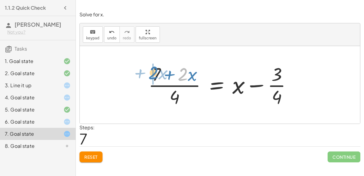
drag, startPoint x: 180, startPoint y: 76, endPoint x: 151, endPoint y: 75, distance: 29.1
click at [151, 75] on div at bounding box center [222, 84] width 154 height 47
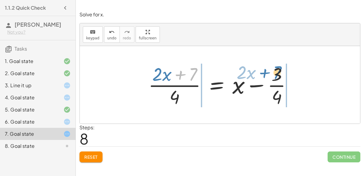
drag, startPoint x: 179, startPoint y: 76, endPoint x: 263, endPoint y: 74, distance: 84.2
click at [263, 74] on div at bounding box center [222, 84] width 154 height 47
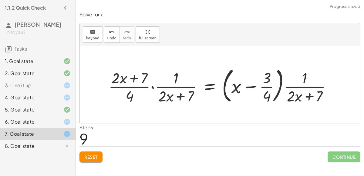
click at [176, 77] on div at bounding box center [222, 85] width 234 height 41
click at [173, 91] on div at bounding box center [222, 85] width 234 height 41
drag, startPoint x: 182, startPoint y: 95, endPoint x: 175, endPoint y: 94, distance: 7.5
click at [175, 94] on div at bounding box center [222, 85] width 234 height 41
click at [174, 77] on div at bounding box center [222, 85] width 234 height 41
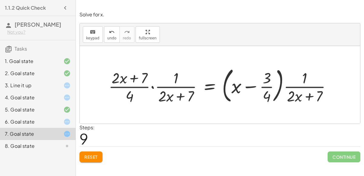
click at [138, 78] on div at bounding box center [222, 85] width 234 height 41
drag, startPoint x: 138, startPoint y: 76, endPoint x: 155, endPoint y: 93, distance: 23.1
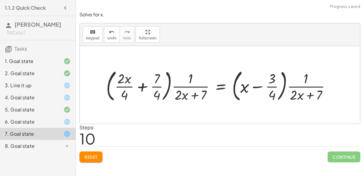
click at [129, 84] on div at bounding box center [221, 85] width 232 height 36
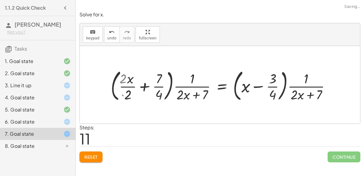
click at [131, 85] on div at bounding box center [225, 85] width 226 height 36
click at [159, 84] on div at bounding box center [225, 85] width 226 height 36
click at [157, 79] on div at bounding box center [225, 85] width 226 height 36
click at [193, 84] on div at bounding box center [225, 85] width 226 height 36
click at [217, 88] on div at bounding box center [225, 85] width 226 height 36
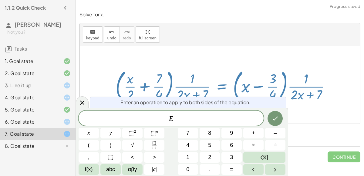
click at [267, 110] on div "Enter an operation to apply to both sides of the equation. E ​ x y ⬚ 2 ⬚ n 7 8 …" at bounding box center [182, 142] width 212 height 68
click at [268, 115] on button "Done" at bounding box center [274, 118] width 15 height 15
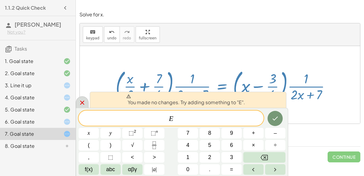
click at [81, 105] on icon at bounding box center [81, 102] width 7 height 7
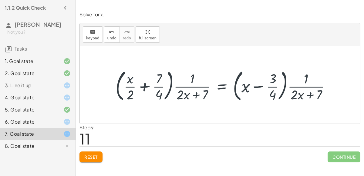
click at [293, 89] on div at bounding box center [225, 85] width 226 height 36
click at [304, 98] on div at bounding box center [225, 85] width 226 height 36
click at [305, 77] on div at bounding box center [225, 85] width 226 height 36
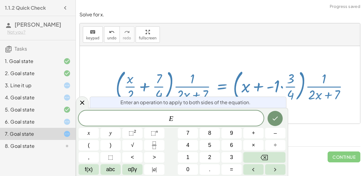
click at [275, 98] on div "Enter an operation to apply to both sides of the equation." at bounding box center [188, 102] width 196 height 11
click at [85, 102] on icon at bounding box center [81, 102] width 7 height 7
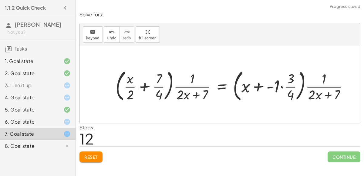
click at [217, 85] on div at bounding box center [234, 85] width 244 height 36
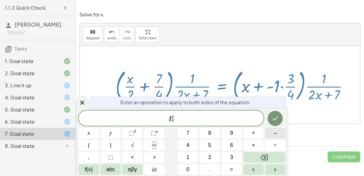
click at [278, 133] on button "–" at bounding box center [275, 133] width 20 height 11
click at [237, 141] on button "6" at bounding box center [231, 145] width 20 height 11
click at [285, 117] on div "Enter an operation to apply to both sides of the equation. E − 6 ​ x y ⬚ 2 ⬚ n …" at bounding box center [182, 142] width 212 height 68
click at [278, 118] on icon "Done" at bounding box center [274, 118] width 7 height 7
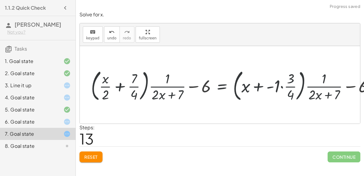
click at [197, 85] on div at bounding box center [234, 85] width 294 height 36
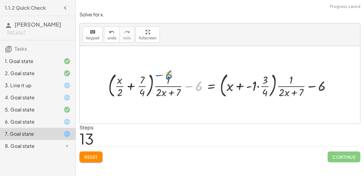
drag, startPoint x: 198, startPoint y: 85, endPoint x: 169, endPoint y: 74, distance: 30.9
click at [169, 74] on div at bounding box center [222, 84] width 234 height 29
click at [145, 77] on div at bounding box center [222, 84] width 234 height 29
drag, startPoint x: 141, startPoint y: 79, endPoint x: 201, endPoint y: 83, distance: 59.5
click at [201, 83] on div at bounding box center [222, 84] width 234 height 29
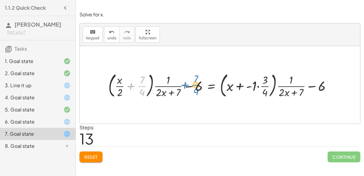
drag, startPoint x: 141, startPoint y: 85, endPoint x: 195, endPoint y: 84, distance: 53.9
click at [195, 84] on div at bounding box center [222, 84] width 234 height 29
click at [96, 152] on button "Reset" at bounding box center [90, 156] width 23 height 11
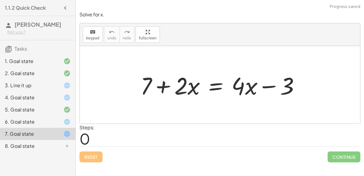
click at [46, 104] on div "3. Line it up" at bounding box center [37, 110] width 75 height 12
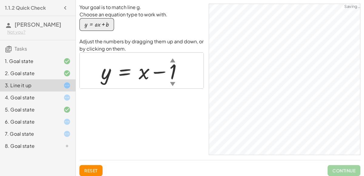
click at [46, 95] on div "4. Goal state" at bounding box center [29, 97] width 49 height 7
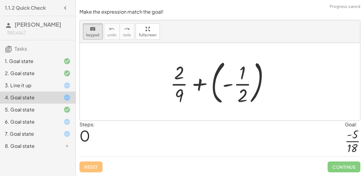
click at [92, 161] on div "Reset Continue" at bounding box center [219, 164] width 281 height 16
click at [46, 107] on div "5. Goal state" at bounding box center [29, 109] width 49 height 7
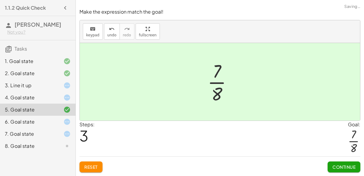
click at [49, 121] on div "6. Goal state" at bounding box center [29, 121] width 49 height 7
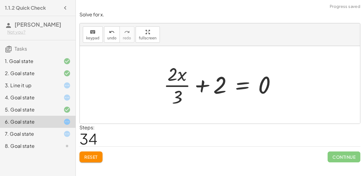
click at [53, 132] on div "7. Goal state" at bounding box center [29, 133] width 49 height 7
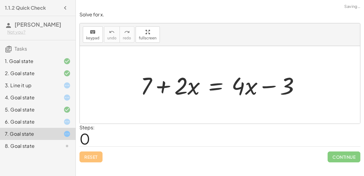
click at [56, 146] on div at bounding box center [62, 145] width 17 height 7
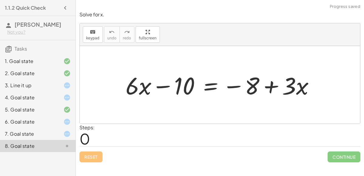
click at [59, 100] on div at bounding box center [62, 97] width 17 height 7
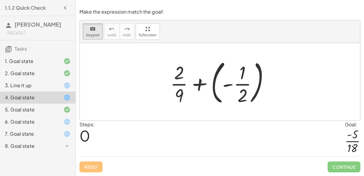
click at [34, 107] on div "5. Goal state" at bounding box center [29, 109] width 49 height 7
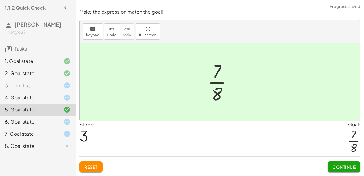
click at [35, 124] on div "6. Goal state" at bounding box center [29, 121] width 49 height 7
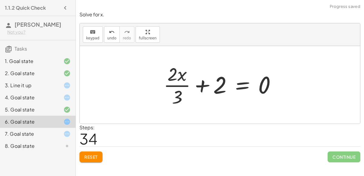
click at [95, 155] on span "Reset" at bounding box center [90, 156] width 13 height 5
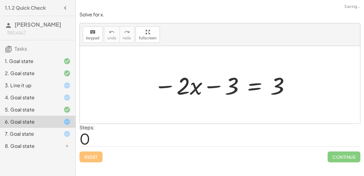
click at [215, 89] on div at bounding box center [222, 84] width 143 height 31
click at [251, 88] on div at bounding box center [222, 84] width 143 height 31
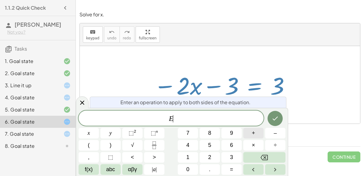
click at [256, 133] on button "+" at bounding box center [253, 133] width 20 height 11
click at [234, 155] on button "3" at bounding box center [231, 157] width 20 height 11
click at [276, 122] on button "Done" at bounding box center [274, 118] width 15 height 15
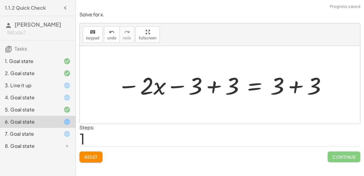
click at [206, 86] on div at bounding box center [222, 84] width 216 height 31
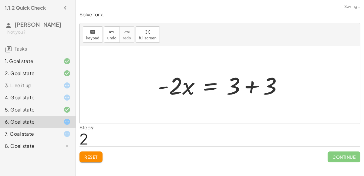
click at [162, 88] on div at bounding box center [222, 84] width 135 height 31
click at [215, 86] on div at bounding box center [222, 84] width 135 height 31
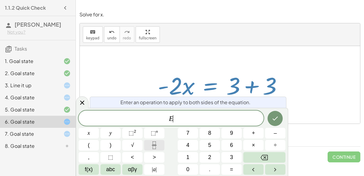
click at [154, 147] on icon "Fraction" at bounding box center [154, 145] width 8 height 8
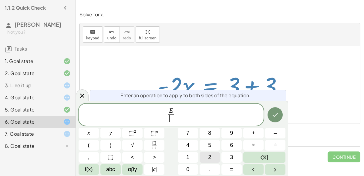
click at [206, 156] on button "2" at bounding box center [209, 157] width 20 height 11
click at [278, 109] on button "Done" at bounding box center [274, 114] width 15 height 15
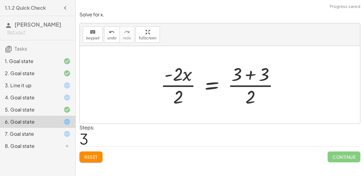
click at [182, 85] on div at bounding box center [221, 84] width 129 height 47
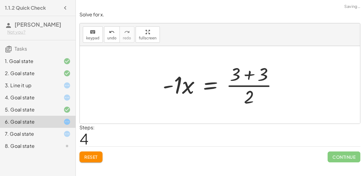
click at [184, 86] on div at bounding box center [222, 84] width 126 height 47
click at [182, 86] on div at bounding box center [226, 84] width 117 height 47
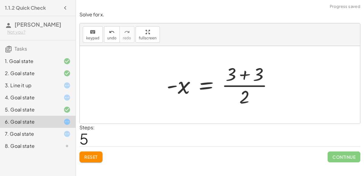
click at [177, 85] on div at bounding box center [221, 84] width 117 height 47
click at [253, 77] on div at bounding box center [221, 84] width 117 height 47
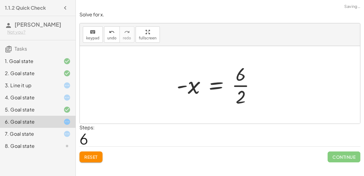
click at [233, 84] on div at bounding box center [218, 84] width 90 height 47
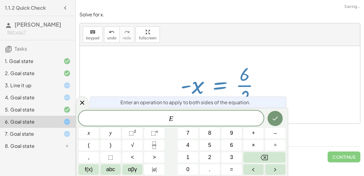
click at [241, 81] on div at bounding box center [222, 84] width 90 height 47
click at [246, 86] on div at bounding box center [222, 84] width 90 height 47
click at [270, 114] on button "Done" at bounding box center [274, 118] width 15 height 15
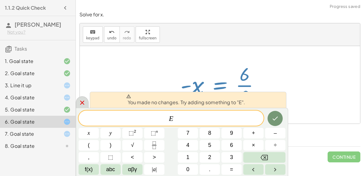
click at [79, 105] on icon at bounding box center [81, 102] width 7 height 7
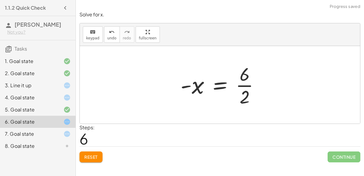
click at [243, 82] on div at bounding box center [222, 84] width 90 height 47
click at [244, 85] on div at bounding box center [219, 85] width 85 height 30
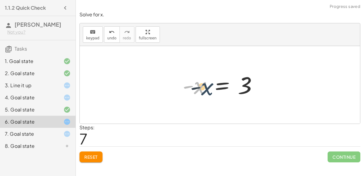
drag, startPoint x: 194, startPoint y: 85, endPoint x: 201, endPoint y: 86, distance: 7.0
click at [201, 86] on div at bounding box center [221, 85] width 85 height 30
click at [185, 85] on div at bounding box center [221, 85] width 85 height 30
click at [220, 89] on div at bounding box center [221, 85] width 85 height 30
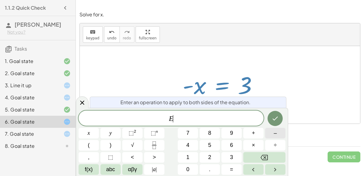
click at [271, 135] on button "–" at bounding box center [275, 133] width 20 height 11
click at [206, 156] on button "2" at bounding box center [209, 157] width 20 height 11
click at [85, 138] on button "x" at bounding box center [88, 133] width 20 height 11
click at [171, 120] on span "−" at bounding box center [169, 118] width 9 height 7
click at [261, 134] on button "+" at bounding box center [253, 133] width 20 height 11
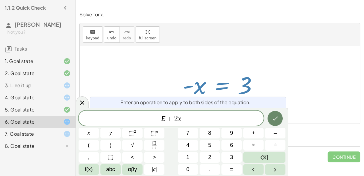
click at [277, 118] on icon "Done" at bounding box center [274, 118] width 7 height 7
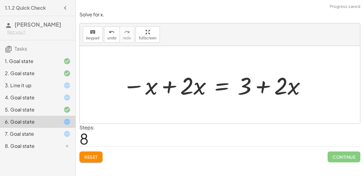
click at [165, 85] on div at bounding box center [214, 84] width 190 height 31
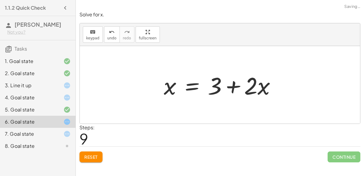
click at [234, 88] on div at bounding box center [222, 84] width 123 height 31
click at [196, 85] on div at bounding box center [222, 84] width 123 height 31
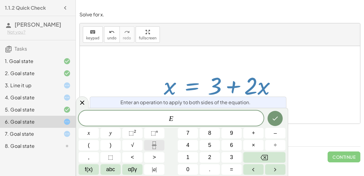
click at [146, 146] on button "Fraction" at bounding box center [154, 145] width 20 height 11
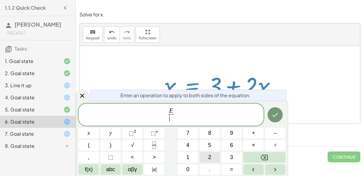
click at [210, 156] on span "2" at bounding box center [209, 157] width 3 height 8
click at [89, 132] on span "x" at bounding box center [89, 133] width 2 height 8
click at [278, 112] on icon "Done" at bounding box center [274, 114] width 7 height 7
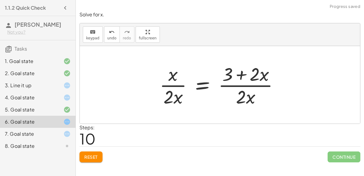
click at [238, 86] on div at bounding box center [221, 84] width 130 height 47
click at [251, 78] on div at bounding box center [222, 84] width 130 height 47
click at [243, 77] on div at bounding box center [222, 84] width 130 height 47
click at [174, 84] on div at bounding box center [222, 84] width 130 height 47
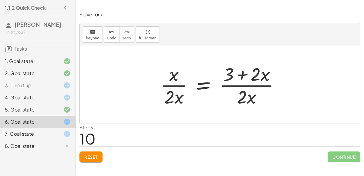
click at [170, 96] on div at bounding box center [222, 84] width 130 height 47
click at [206, 84] on div at bounding box center [222, 84] width 130 height 47
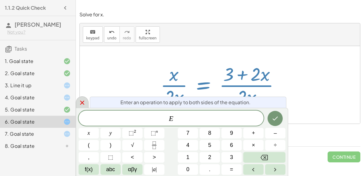
click at [86, 101] on div at bounding box center [82, 102] width 13 height 12
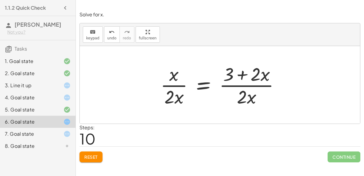
click at [104, 43] on div "keyboard keypad undo [PERSON_NAME] redo fullscreen" at bounding box center [220, 34] width 280 height 23
click at [109, 38] on span "undo" at bounding box center [111, 38] width 9 height 4
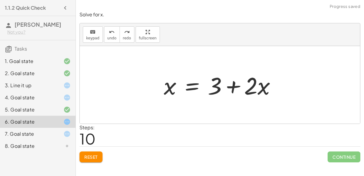
click at [187, 86] on div at bounding box center [222, 84] width 123 height 31
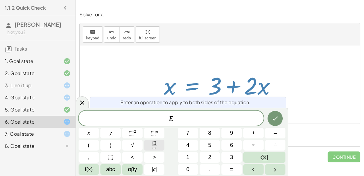
click at [155, 148] on icon "Fraction" at bounding box center [154, 145] width 8 height 8
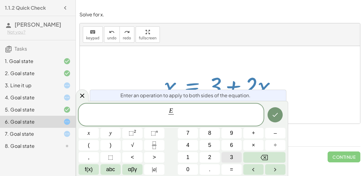
click at [228, 158] on button "3" at bounding box center [231, 157] width 20 height 11
click at [275, 115] on icon "Done" at bounding box center [274, 114] width 7 height 7
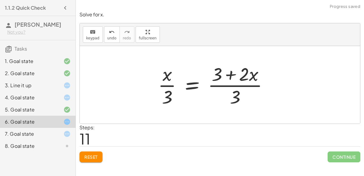
click at [219, 81] on div at bounding box center [215, 84] width 121 height 47
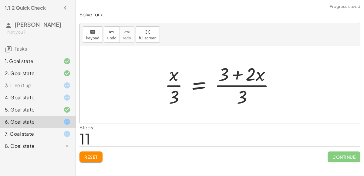
click at [224, 75] on div at bounding box center [221, 84] width 121 height 47
click at [172, 83] on div at bounding box center [221, 84] width 121 height 47
drag, startPoint x: 174, startPoint y: 74, endPoint x: 173, endPoint y: 94, distance: 20.0
click at [173, 94] on div at bounding box center [221, 84] width 121 height 47
click at [252, 72] on div at bounding box center [221, 84] width 121 height 47
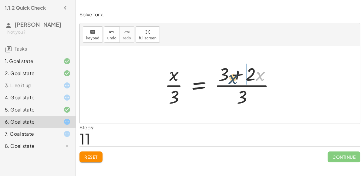
drag, startPoint x: 260, startPoint y: 75, endPoint x: 232, endPoint y: 78, distance: 28.4
click at [232, 78] on div at bounding box center [221, 84] width 121 height 47
click at [232, 74] on div at bounding box center [221, 84] width 121 height 47
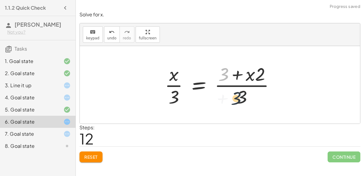
drag, startPoint x: 225, startPoint y: 75, endPoint x: 238, endPoint y: 99, distance: 27.4
click at [238, 99] on div at bounding box center [221, 84] width 121 height 47
click at [89, 154] on span "Reset" at bounding box center [90, 156] width 13 height 5
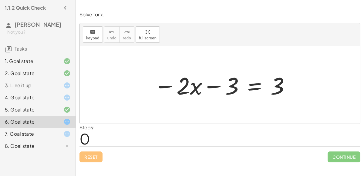
click at [55, 95] on div at bounding box center [62, 97] width 17 height 7
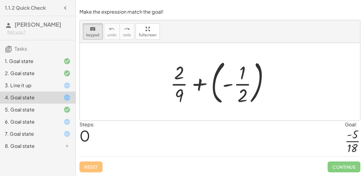
click at [228, 85] on div at bounding box center [222, 82] width 110 height 50
click at [210, 82] on div at bounding box center [222, 82] width 110 height 50
drag, startPoint x: 213, startPoint y: 82, endPoint x: 217, endPoint y: 84, distance: 4.1
click at [217, 84] on div at bounding box center [222, 82] width 110 height 50
click at [246, 85] on div at bounding box center [242, 95] width 10 height 21
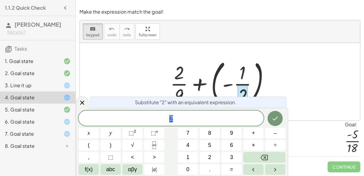
click at [260, 90] on div at bounding box center [222, 82] width 110 height 50
click at [79, 102] on icon at bounding box center [81, 102] width 7 height 7
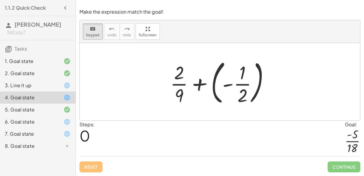
drag, startPoint x: 225, startPoint y: 83, endPoint x: 191, endPoint y: 87, distance: 35.0
click at [191, 87] on div at bounding box center [222, 82] width 110 height 50
drag, startPoint x: 227, startPoint y: 84, endPoint x: 204, endPoint y: 84, distance: 22.4
click at [204, 84] on div at bounding box center [222, 82] width 110 height 50
drag, startPoint x: 198, startPoint y: 82, endPoint x: 210, endPoint y: 82, distance: 11.8
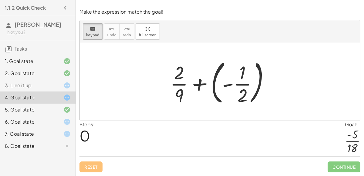
click at [210, 82] on div at bounding box center [222, 82] width 110 height 50
drag, startPoint x: 239, startPoint y: 80, endPoint x: 235, endPoint y: 78, distance: 4.3
click at [211, 87] on div at bounding box center [222, 82] width 110 height 50
click at [185, 85] on div at bounding box center [222, 82] width 110 height 50
drag, startPoint x: 185, startPoint y: 85, endPoint x: 203, endPoint y: 82, distance: 18.7
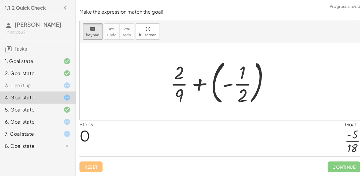
click at [203, 82] on div at bounding box center [222, 82] width 110 height 50
click at [201, 83] on div at bounding box center [222, 82] width 110 height 50
click at [217, 86] on div at bounding box center [222, 82] width 110 height 50
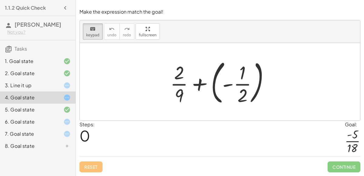
click at [258, 86] on div at bounding box center [222, 82] width 110 height 50
click at [186, 82] on div at bounding box center [222, 82] width 110 height 50
click at [185, 81] on div at bounding box center [222, 82] width 110 height 50
drag, startPoint x: 183, startPoint y: 86, endPoint x: 222, endPoint y: 83, distance: 39.2
click at [244, 80] on div at bounding box center [242, 72] width 6 height 21
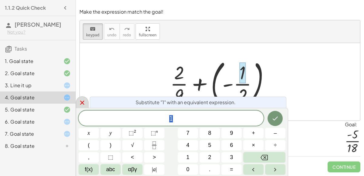
click at [80, 101] on icon at bounding box center [81, 102] width 7 height 7
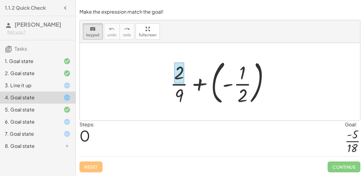
click at [181, 75] on div at bounding box center [179, 72] width 10 height 21
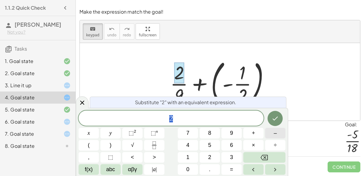
click at [281, 135] on button "–" at bounding box center [275, 133] width 20 height 11
click at [208, 155] on button "2" at bounding box center [209, 157] width 20 height 11
click at [278, 120] on icon "Done" at bounding box center [274, 118] width 7 height 7
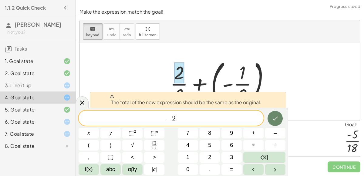
click at [277, 121] on icon "Done" at bounding box center [274, 118] width 7 height 7
click at [80, 103] on icon at bounding box center [81, 102] width 7 height 7
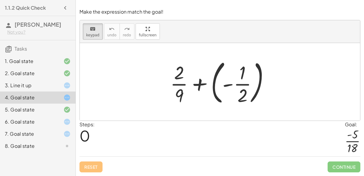
click at [226, 83] on div at bounding box center [222, 82] width 110 height 50
click at [246, 88] on div at bounding box center [242, 95] width 10 height 21
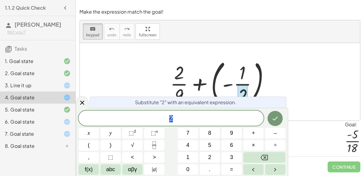
click at [254, 81] on div at bounding box center [222, 82] width 110 height 50
click at [84, 101] on icon at bounding box center [81, 102] width 7 height 7
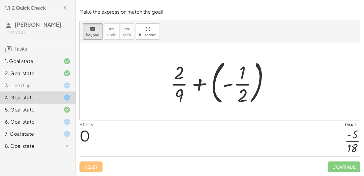
click at [57, 122] on div at bounding box center [62, 121] width 17 height 7
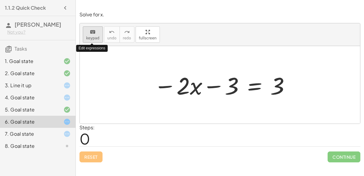
click at [97, 38] on span "keypad" at bounding box center [92, 38] width 13 height 4
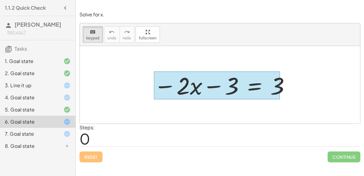
click at [252, 87] on div at bounding box center [217, 85] width 126 height 28
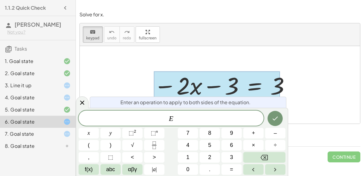
click at [318, 138] on div "Steps: 0" at bounding box center [219, 135] width 281 height 22
click at [85, 105] on icon at bounding box center [81, 102] width 7 height 7
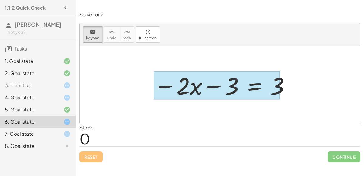
click at [255, 87] on div at bounding box center [217, 85] width 126 height 28
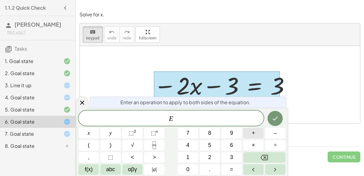
click at [257, 134] on button "+" at bounding box center [253, 133] width 20 height 11
click at [235, 144] on button "6" at bounding box center [231, 145] width 20 height 11
click at [274, 118] on icon "Done" at bounding box center [274, 118] width 7 height 7
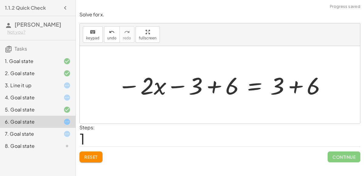
click at [288, 85] on div at bounding box center [222, 84] width 215 height 31
click at [208, 86] on div at bounding box center [203, 84] width 177 height 31
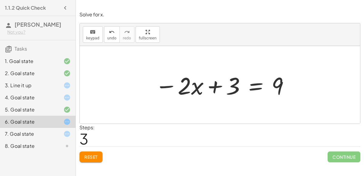
click at [250, 88] on div at bounding box center [222, 84] width 141 height 31
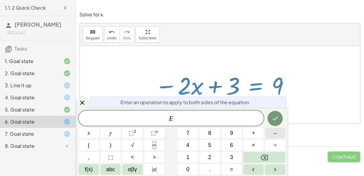
click at [273, 134] on button "–" at bounding box center [275, 133] width 20 height 11
click at [228, 161] on button "3" at bounding box center [231, 157] width 20 height 11
click at [270, 117] on button "Done" at bounding box center [274, 118] width 15 height 15
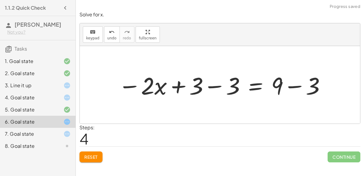
click at [217, 85] on div at bounding box center [222, 84] width 214 height 31
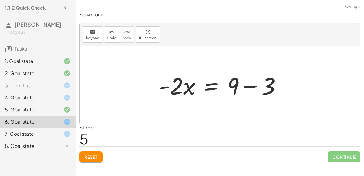
click at [241, 85] on div at bounding box center [221, 84] width 133 height 31
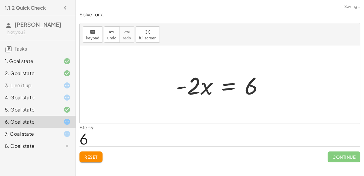
click at [236, 85] on div at bounding box center [222, 84] width 98 height 31
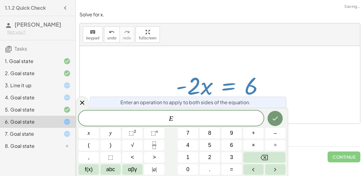
click at [243, 88] on div at bounding box center [222, 84] width 98 height 31
click at [275, 88] on div at bounding box center [220, 85] width 280 height 78
